Goal: Check status: Check status

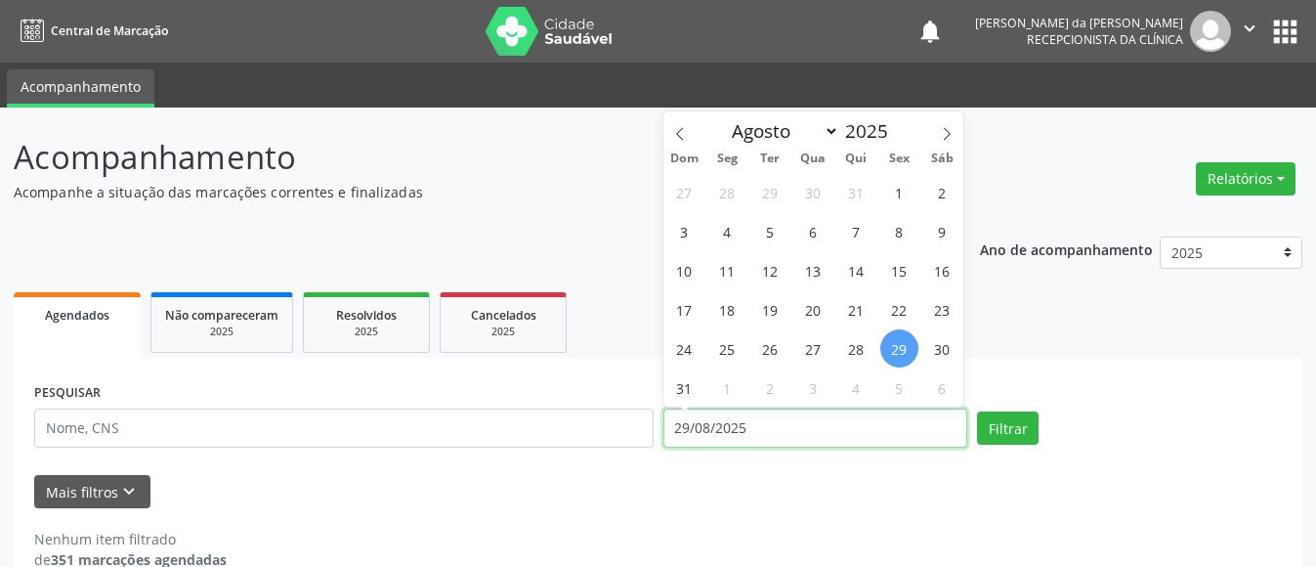
click at [760, 435] on input "29/08/2025" at bounding box center [816, 428] width 305 height 39
click at [758, 342] on span "26" at bounding box center [771, 348] width 38 height 38
type input "[DATE]"
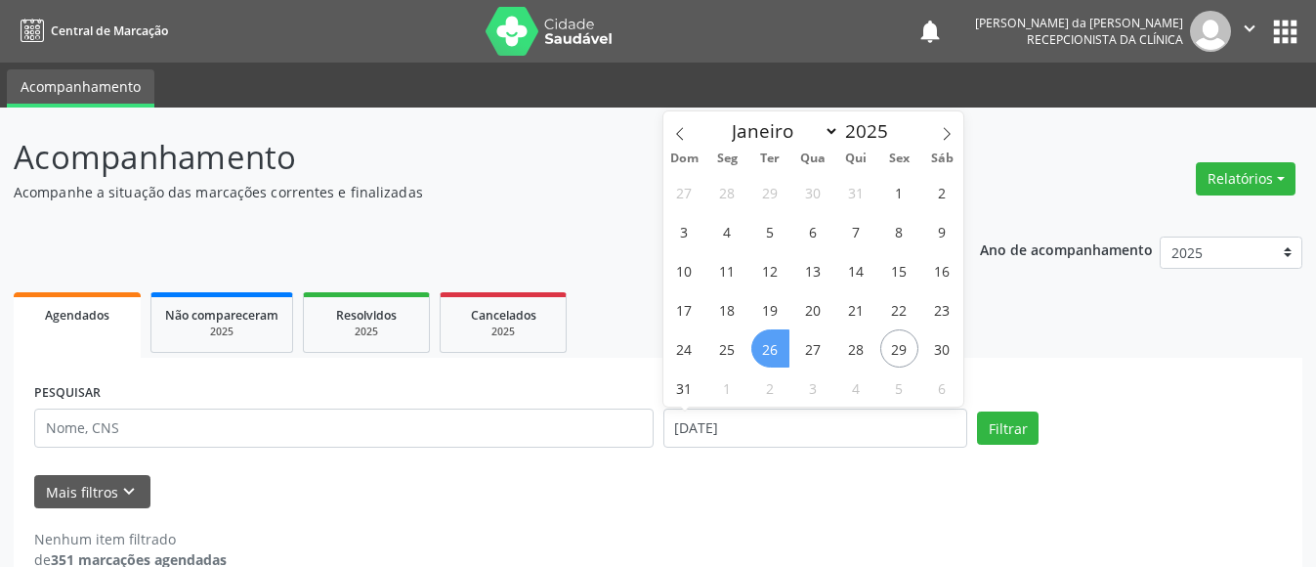
click at [772, 350] on span "26" at bounding box center [771, 348] width 38 height 38
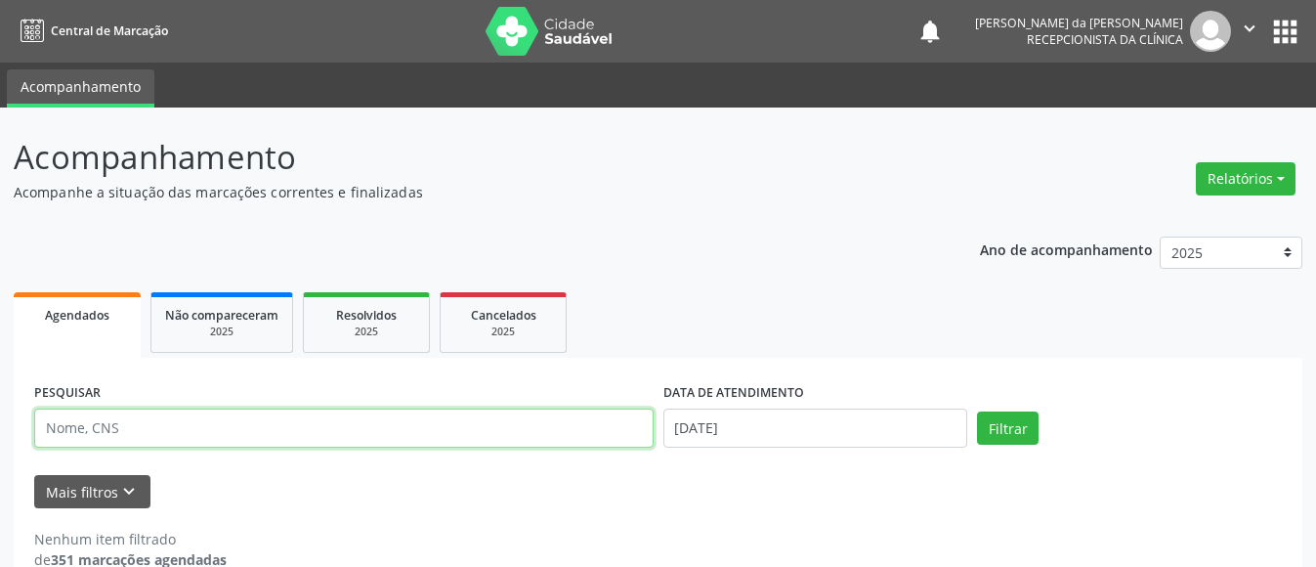
click at [516, 424] on input "text" at bounding box center [344, 428] width 620 height 39
type input "706704551498510"
click at [977, 411] on button "Filtrar" at bounding box center [1008, 427] width 62 height 33
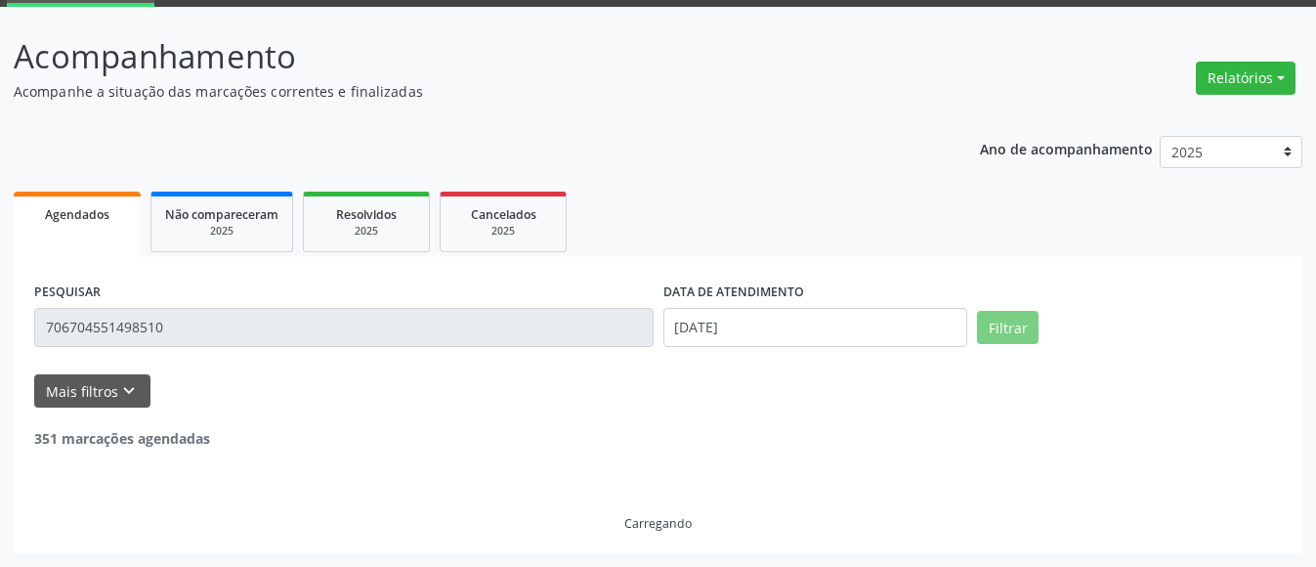
scroll to position [37, 0]
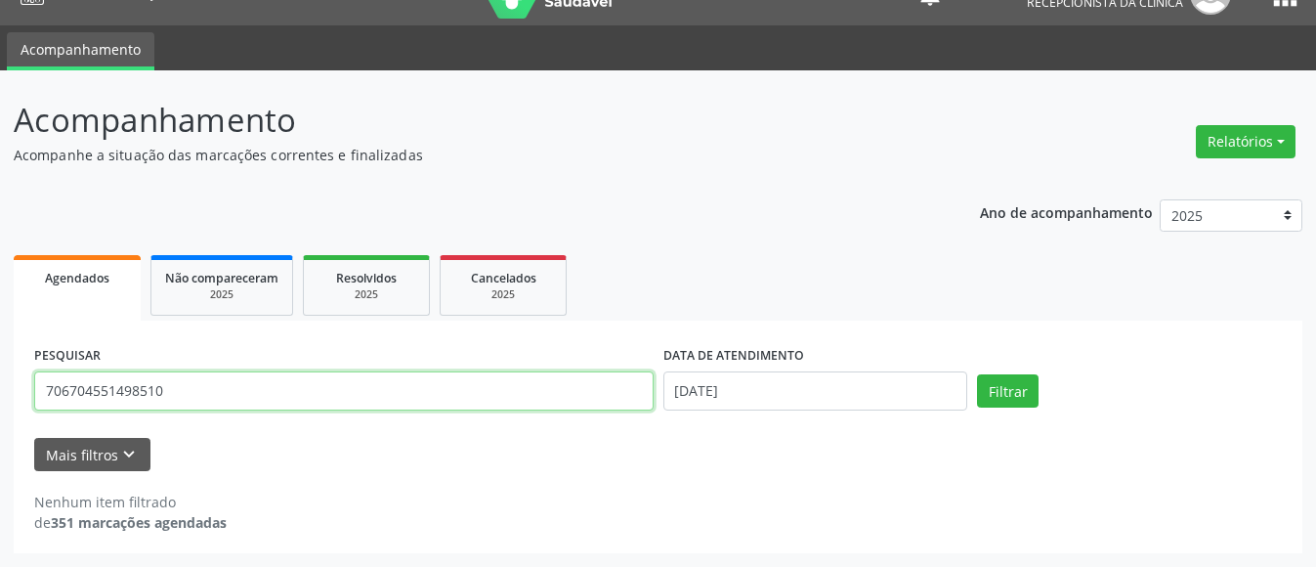
click at [260, 401] on input "706704551498510" at bounding box center [344, 390] width 620 height 39
click at [977, 374] on button "Filtrar" at bounding box center [1008, 390] width 62 height 33
click at [204, 395] on input "706704551498510" at bounding box center [344, 390] width 620 height 39
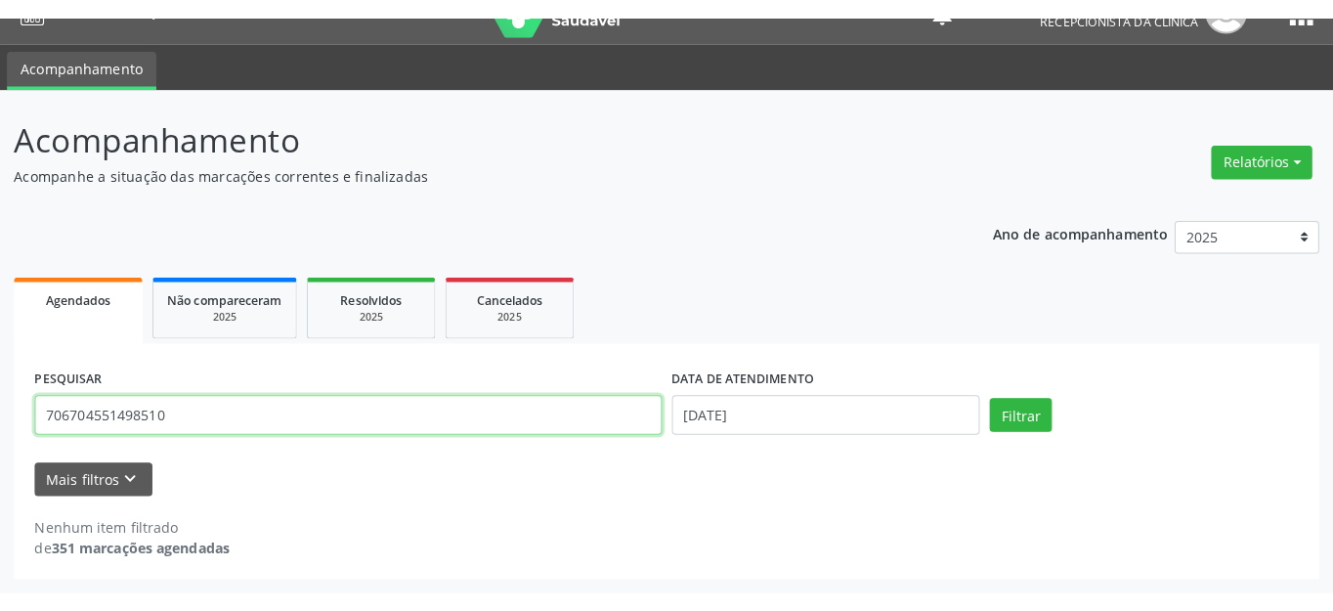
scroll to position [0, 0]
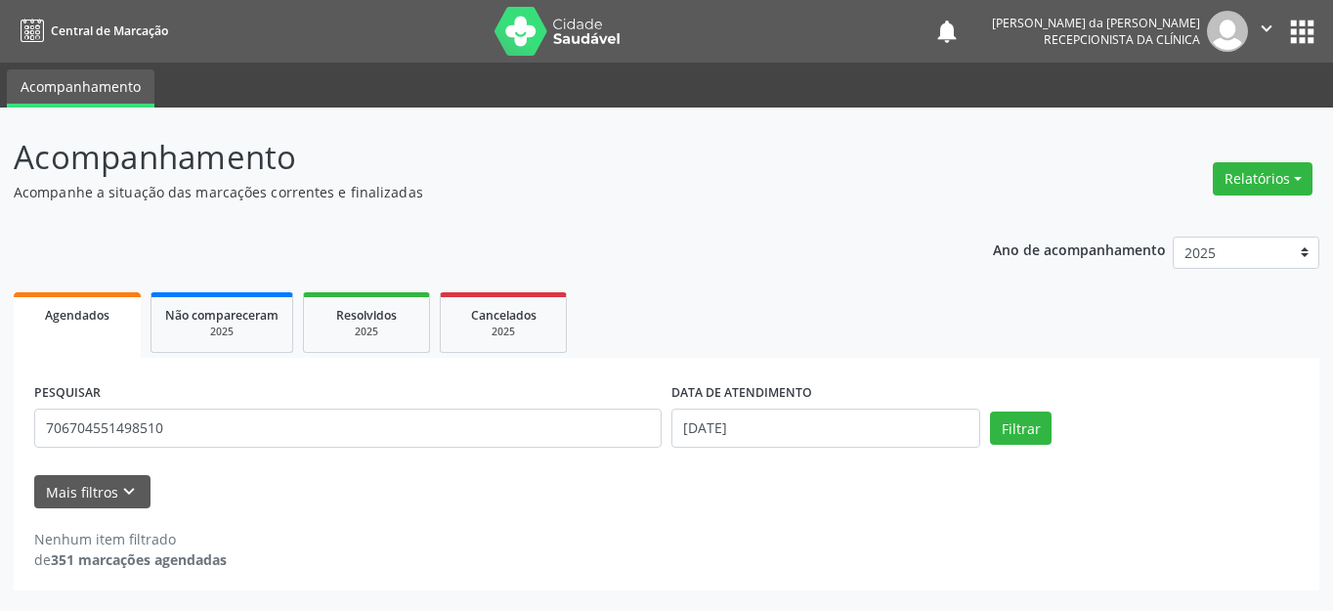
click at [1236, 26] on img at bounding box center [1227, 31] width 41 height 41
click at [1259, 25] on icon "" at bounding box center [1267, 29] width 22 height 22
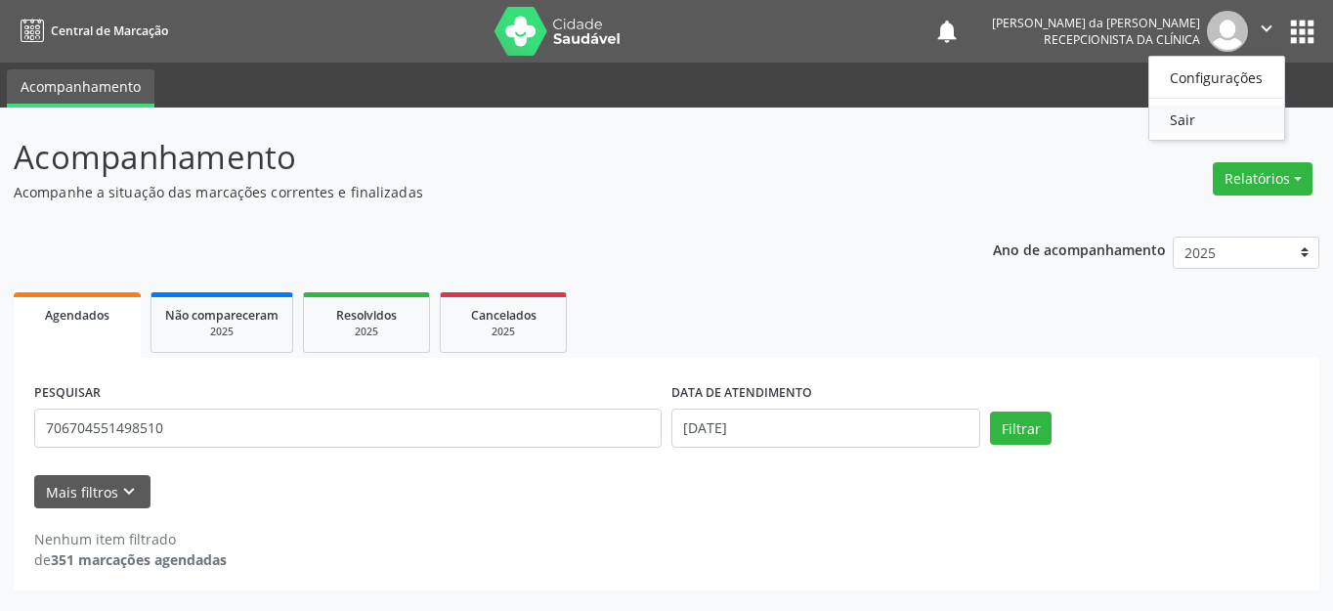
click at [1196, 122] on link "Sair" at bounding box center [1216, 119] width 135 height 27
